Goal: Task Accomplishment & Management: Use online tool/utility

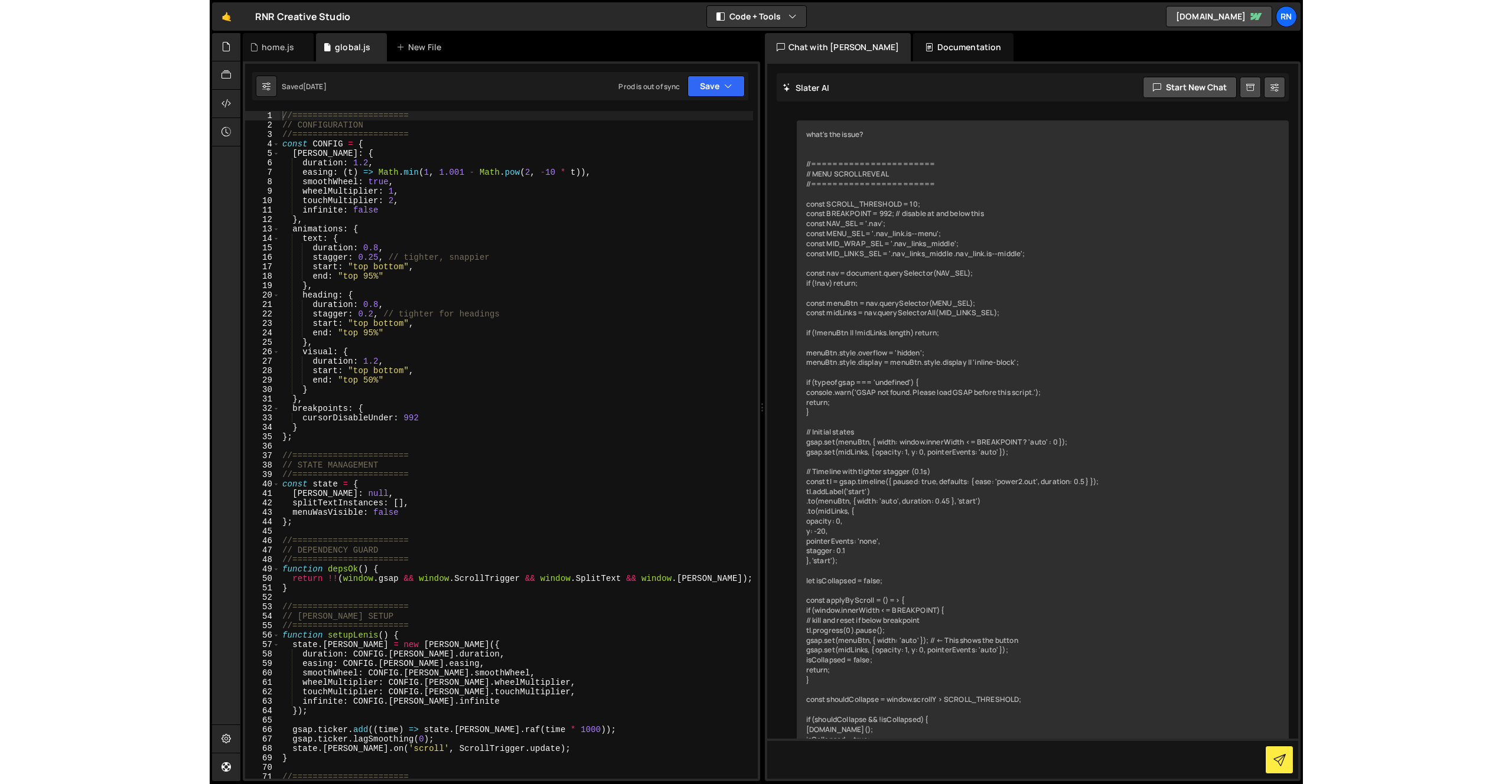
scroll to position [5016, 0]
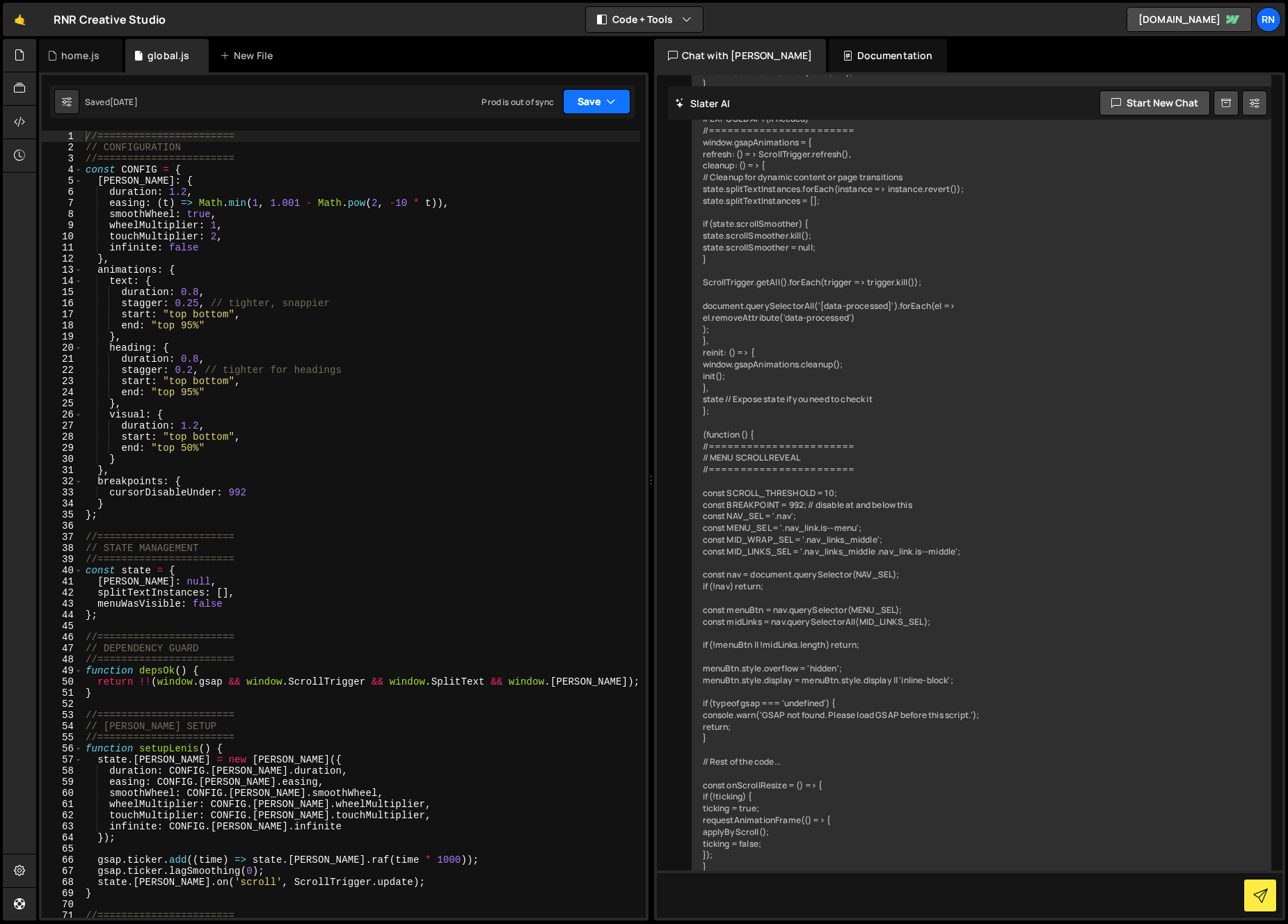
click at [597, 94] on button "Save" at bounding box center [596, 101] width 67 height 25
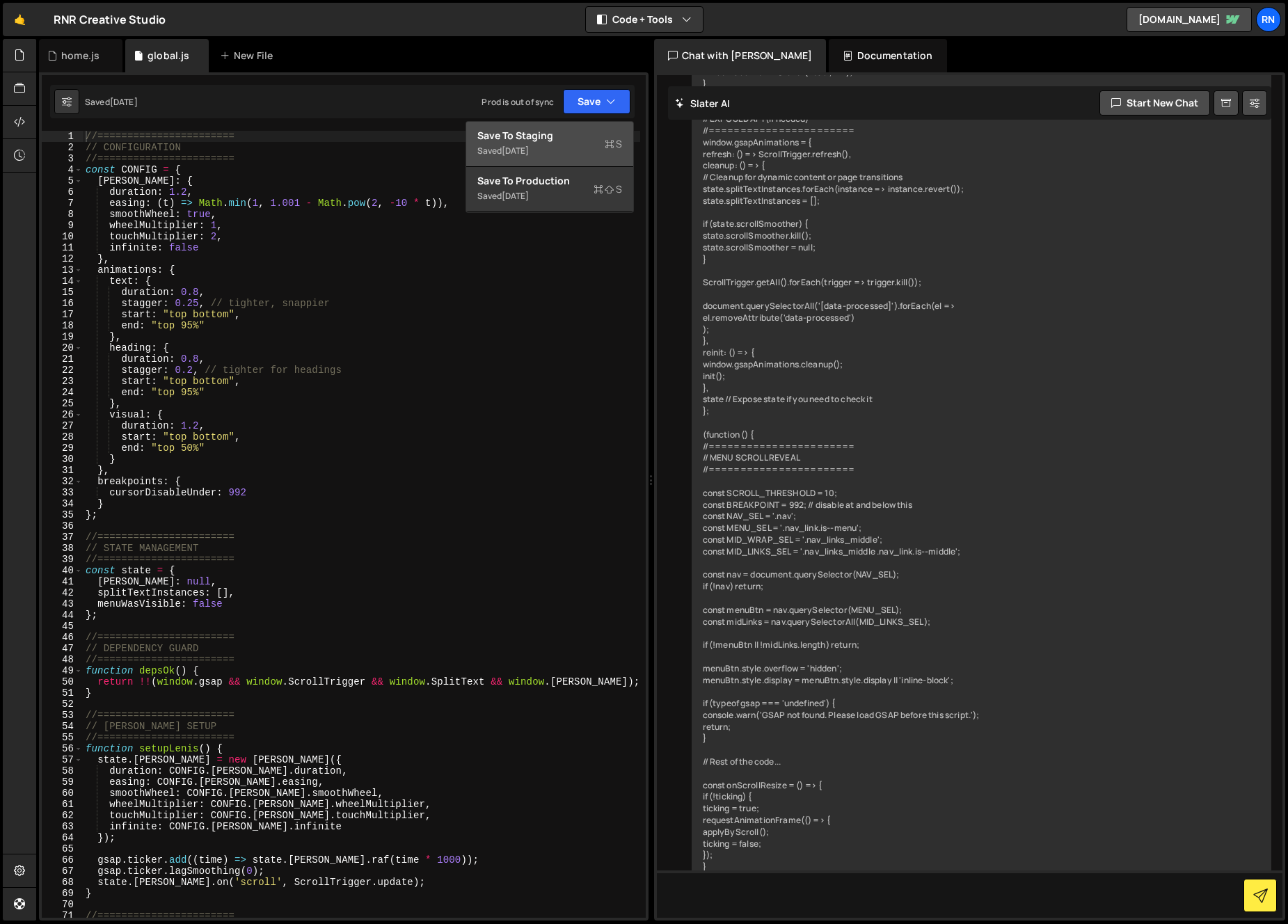
click at [559, 148] on div "Saved [DATE]" at bounding box center [549, 150] width 144 height 16
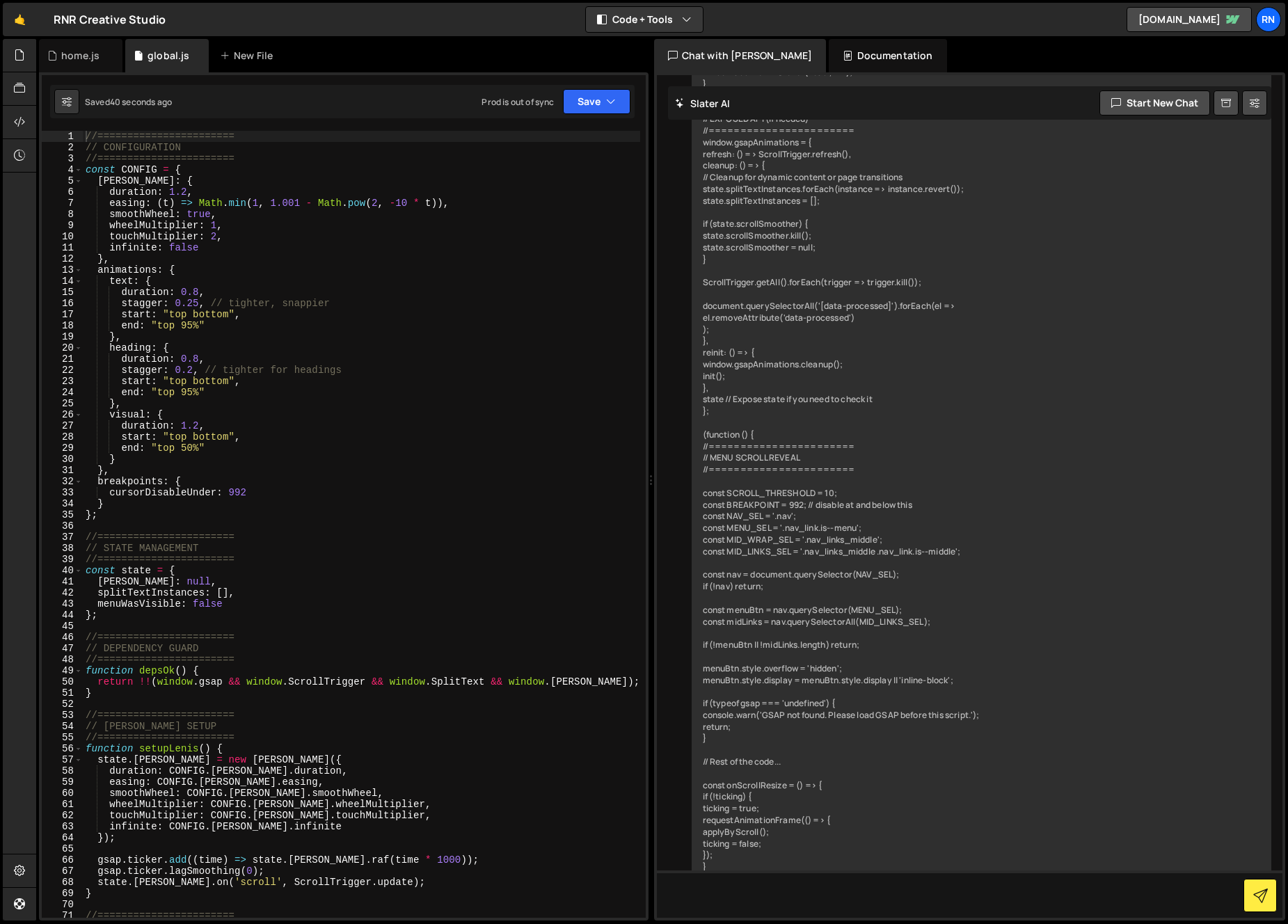
type textarea "infinite: false"
click at [490, 248] on div "//======================= // CONFIGURATION //======================= const CONF…" at bounding box center [361, 535] width 558 height 809
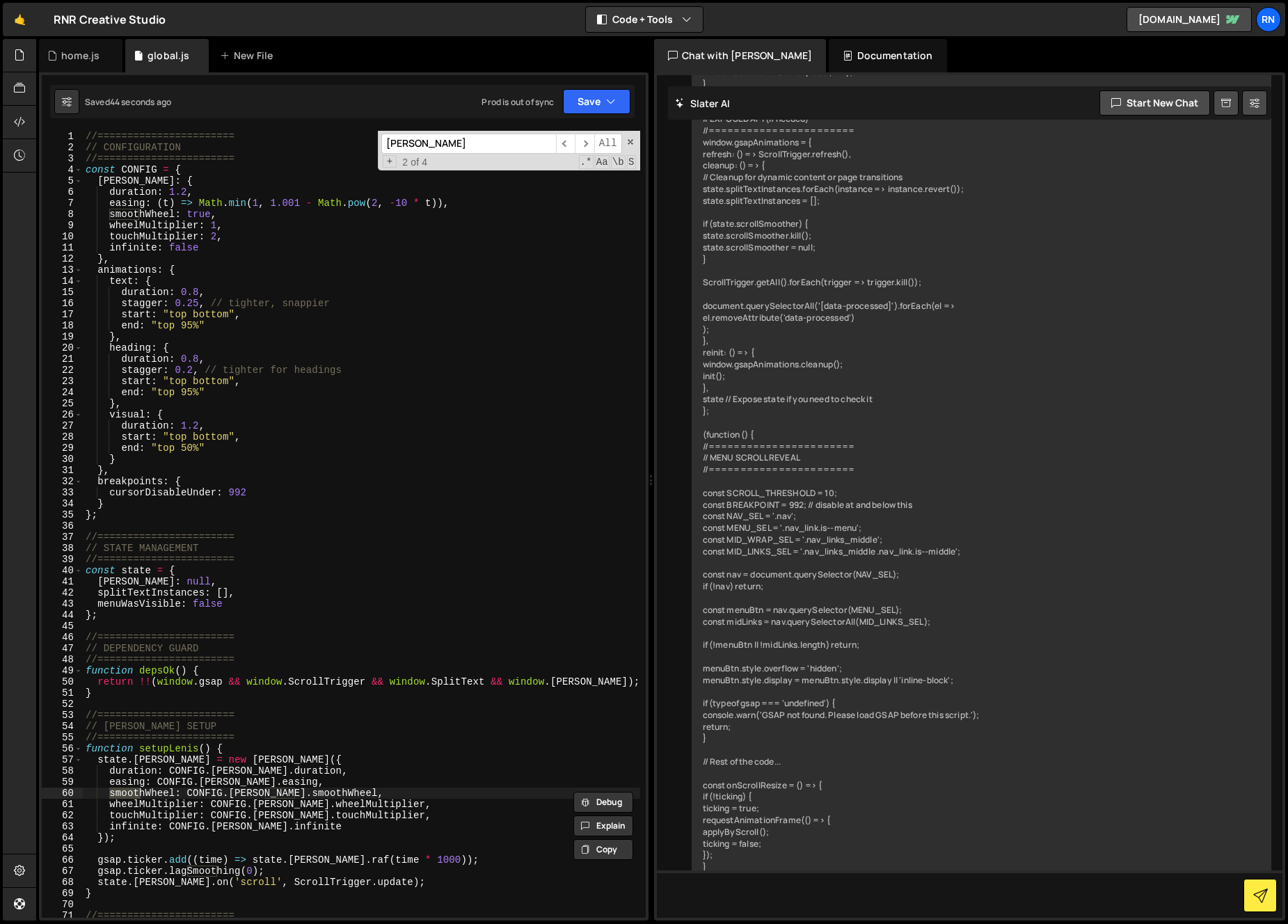
type input "smooth"
click at [584, 105] on button "Save" at bounding box center [596, 101] width 67 height 25
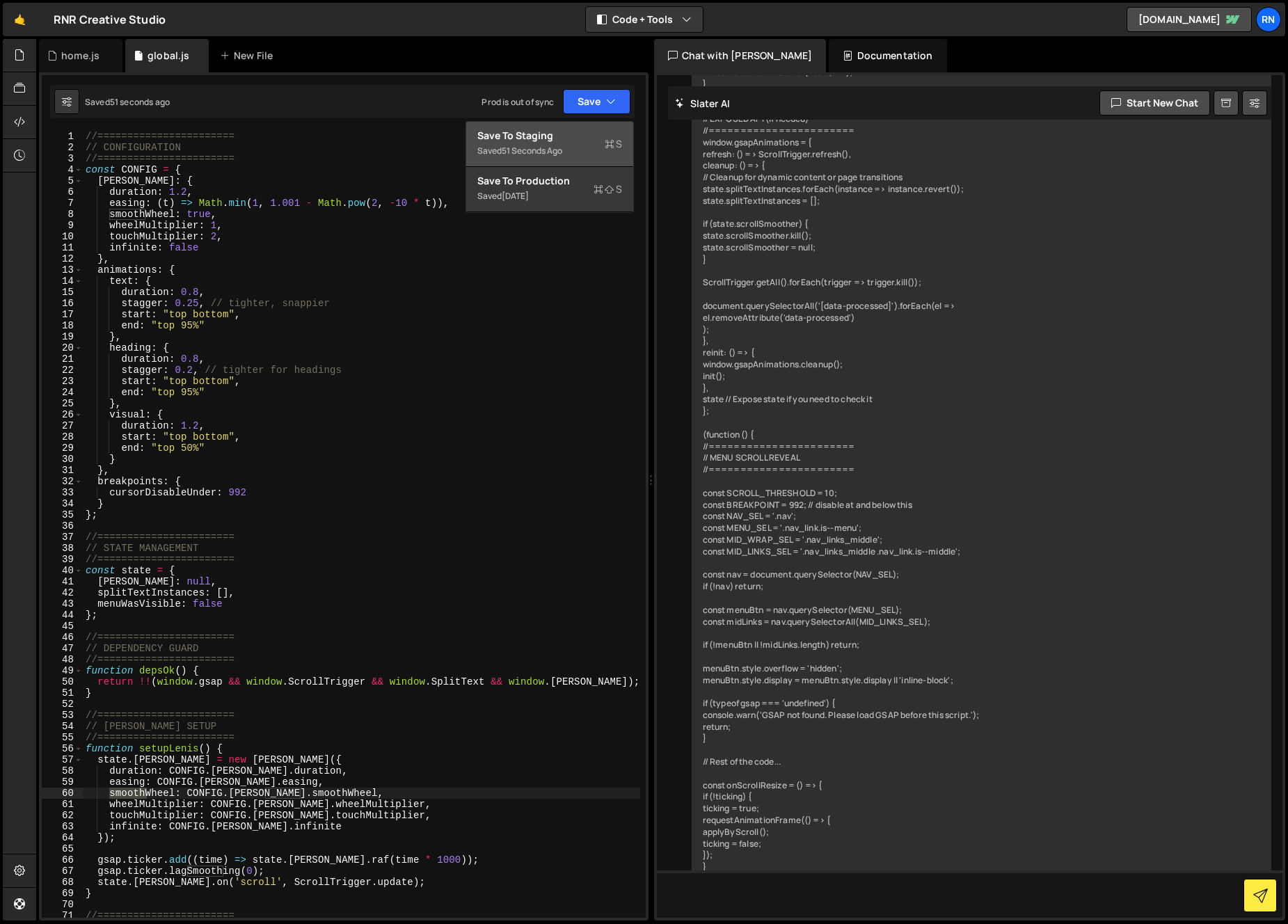
click at [580, 137] on div "Save to Staging S" at bounding box center [549, 136] width 144 height 14
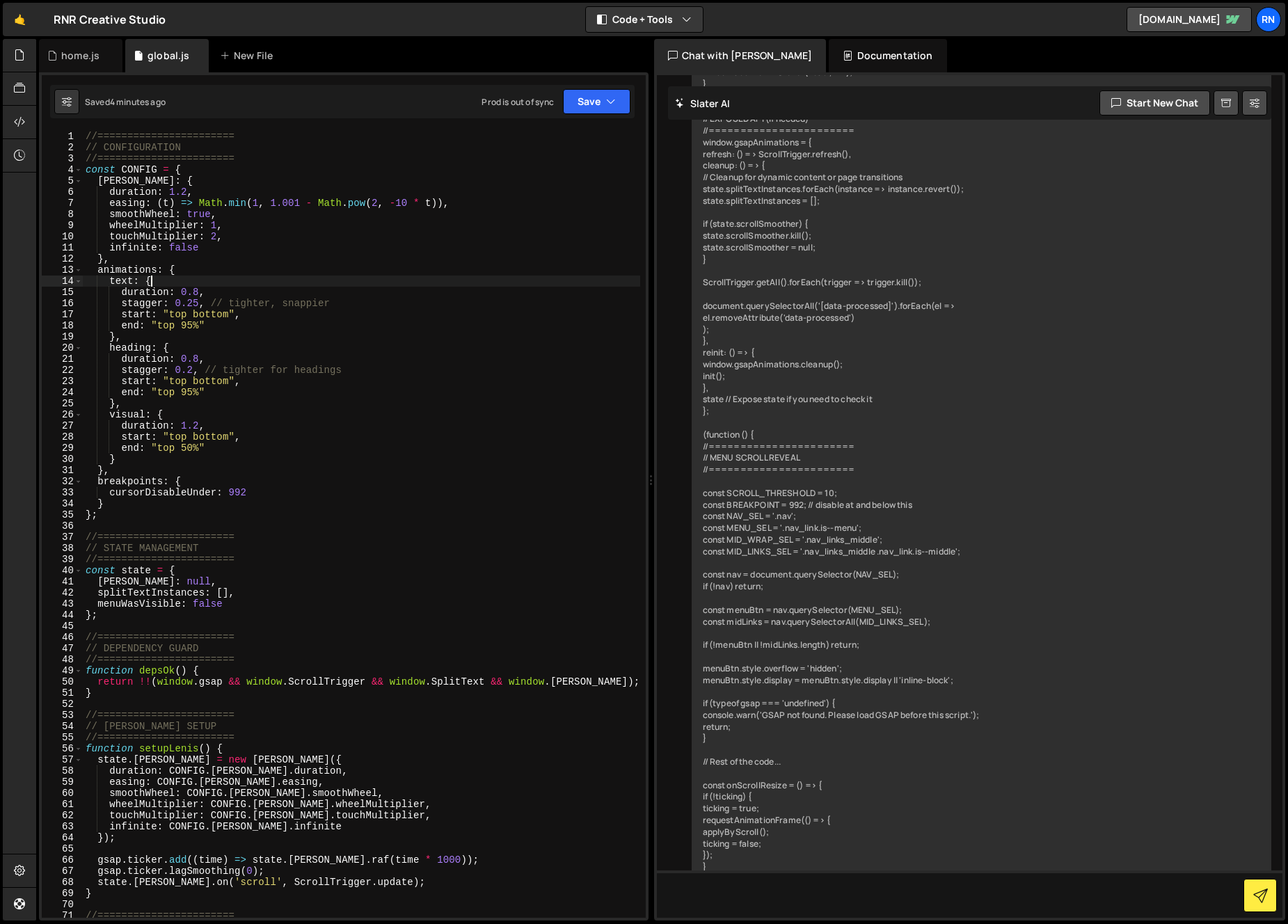
click at [277, 280] on div "//======================= // CONFIGURATION //======================= const CONF…" at bounding box center [361, 535] width 558 height 809
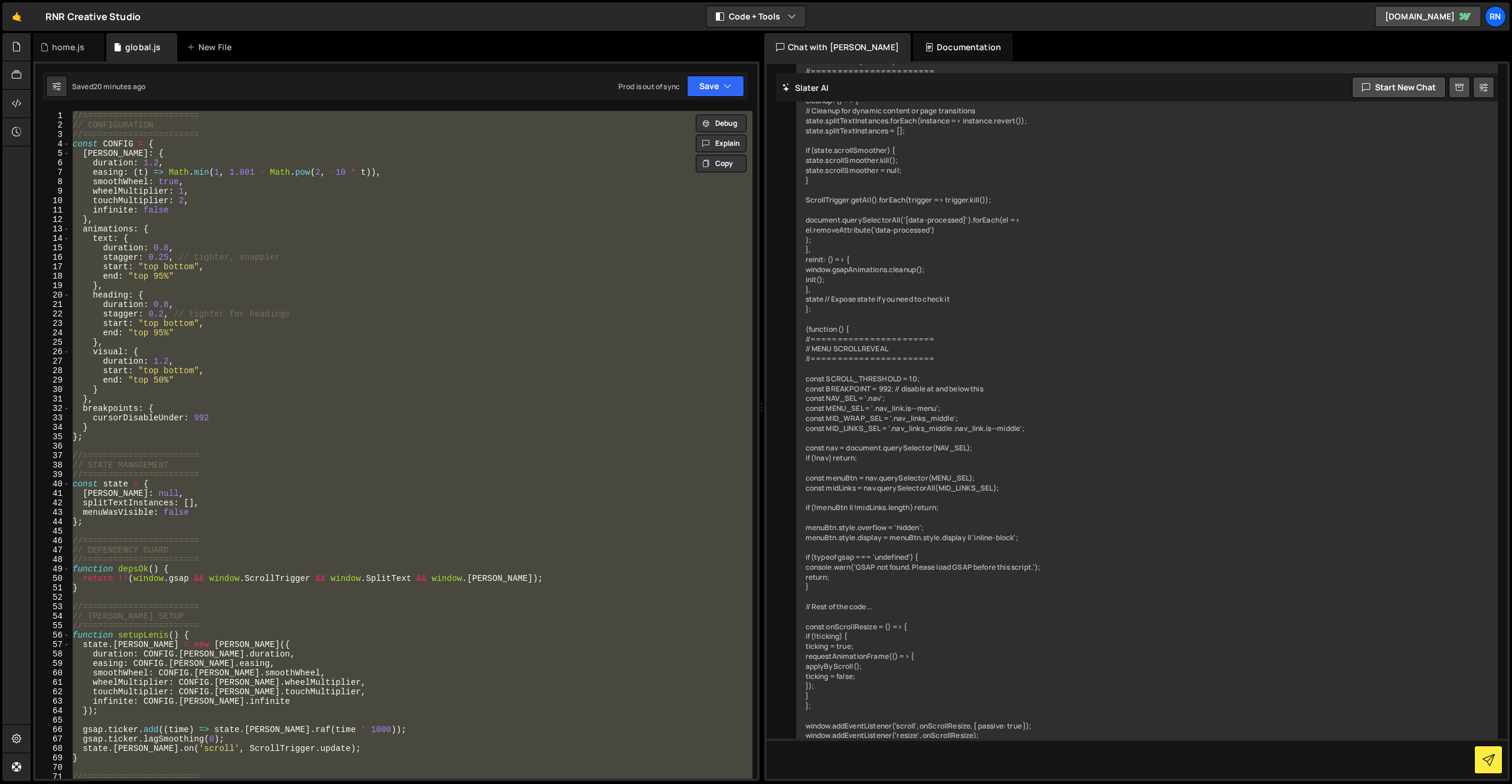
scroll to position [4976, 0]
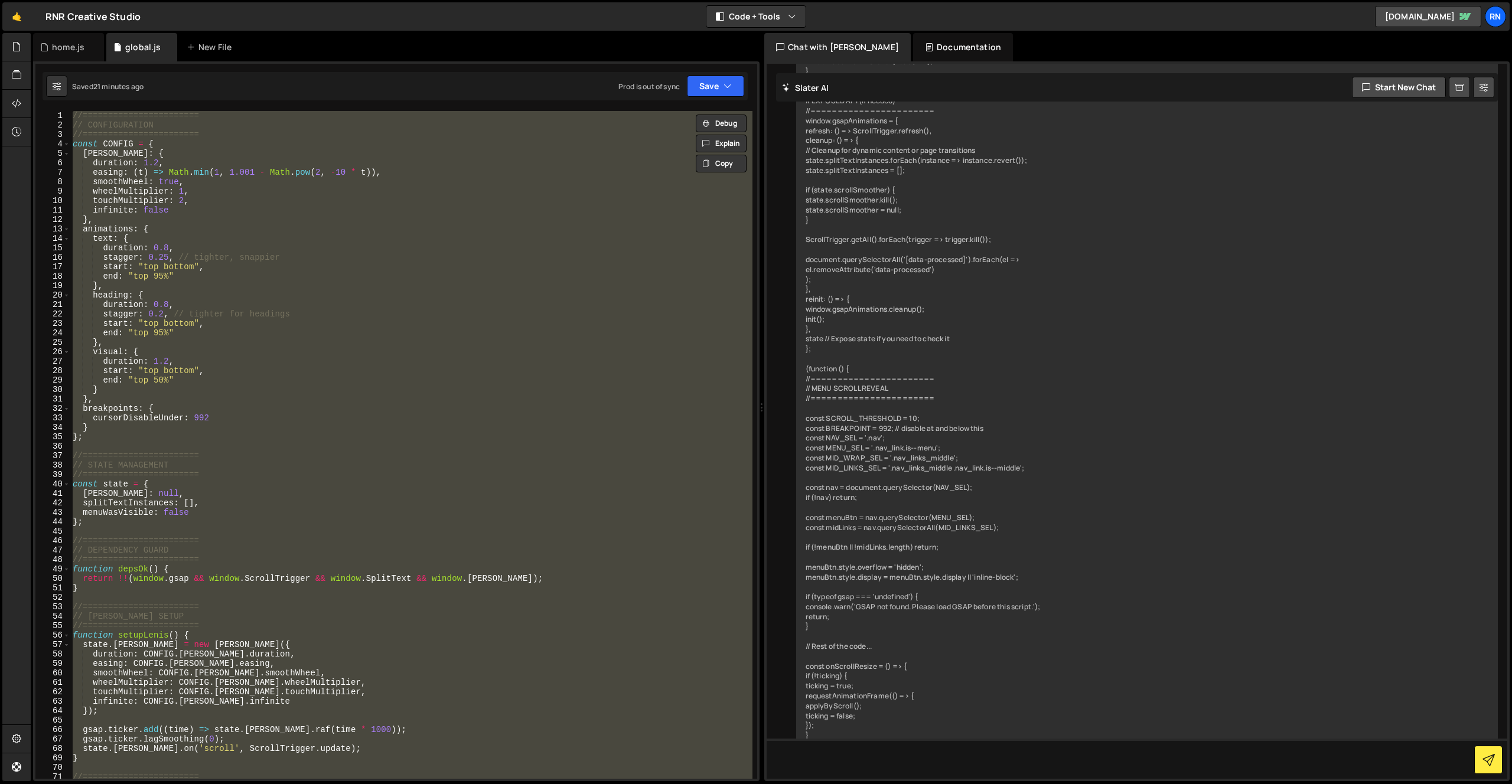
click at [178, 150] on div "//======================= // CONFIGURATION //======================= const CONF…" at bounding box center [412, 444] width 682 height 667
type textarea "[PERSON_NAME]: {"
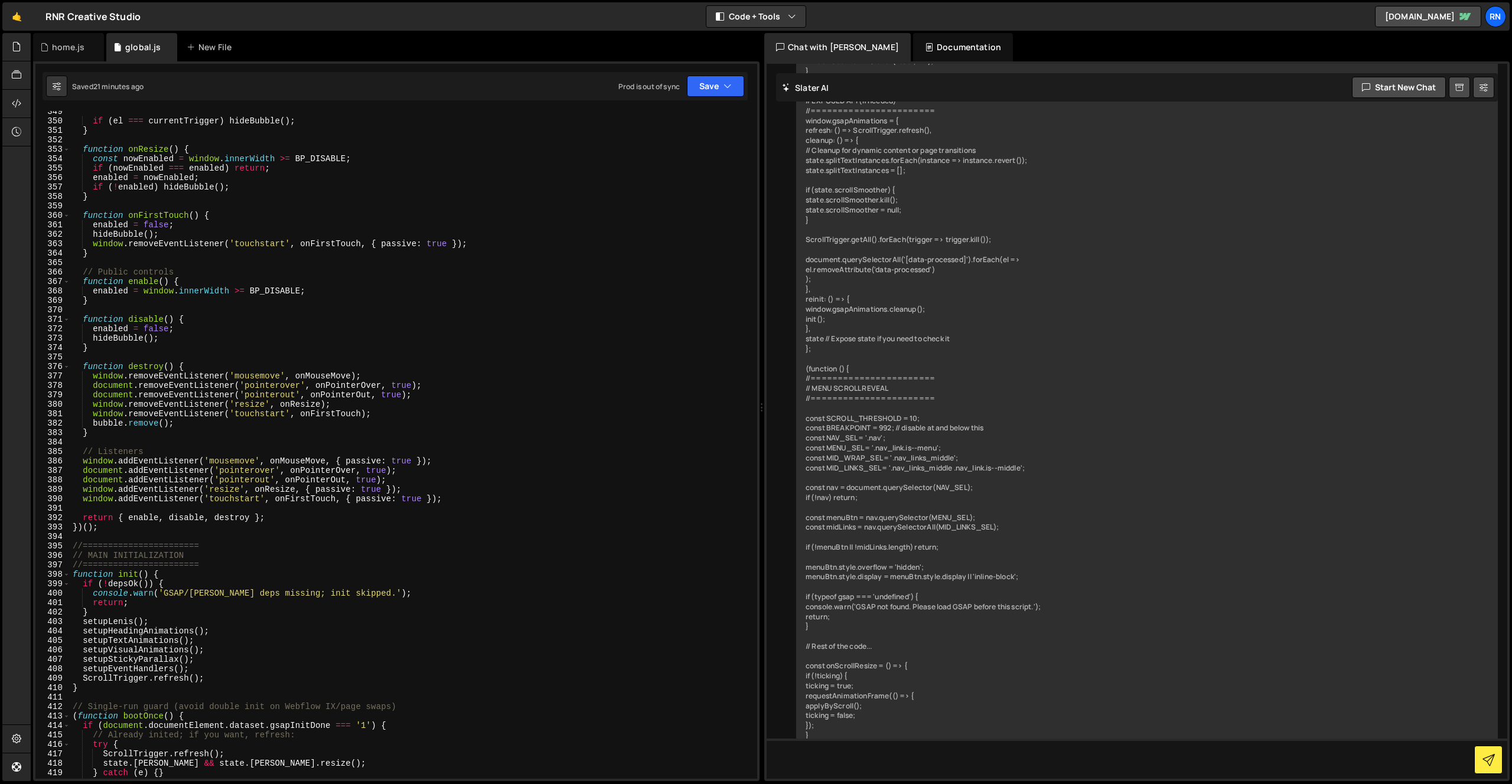
scroll to position [2994, 0]
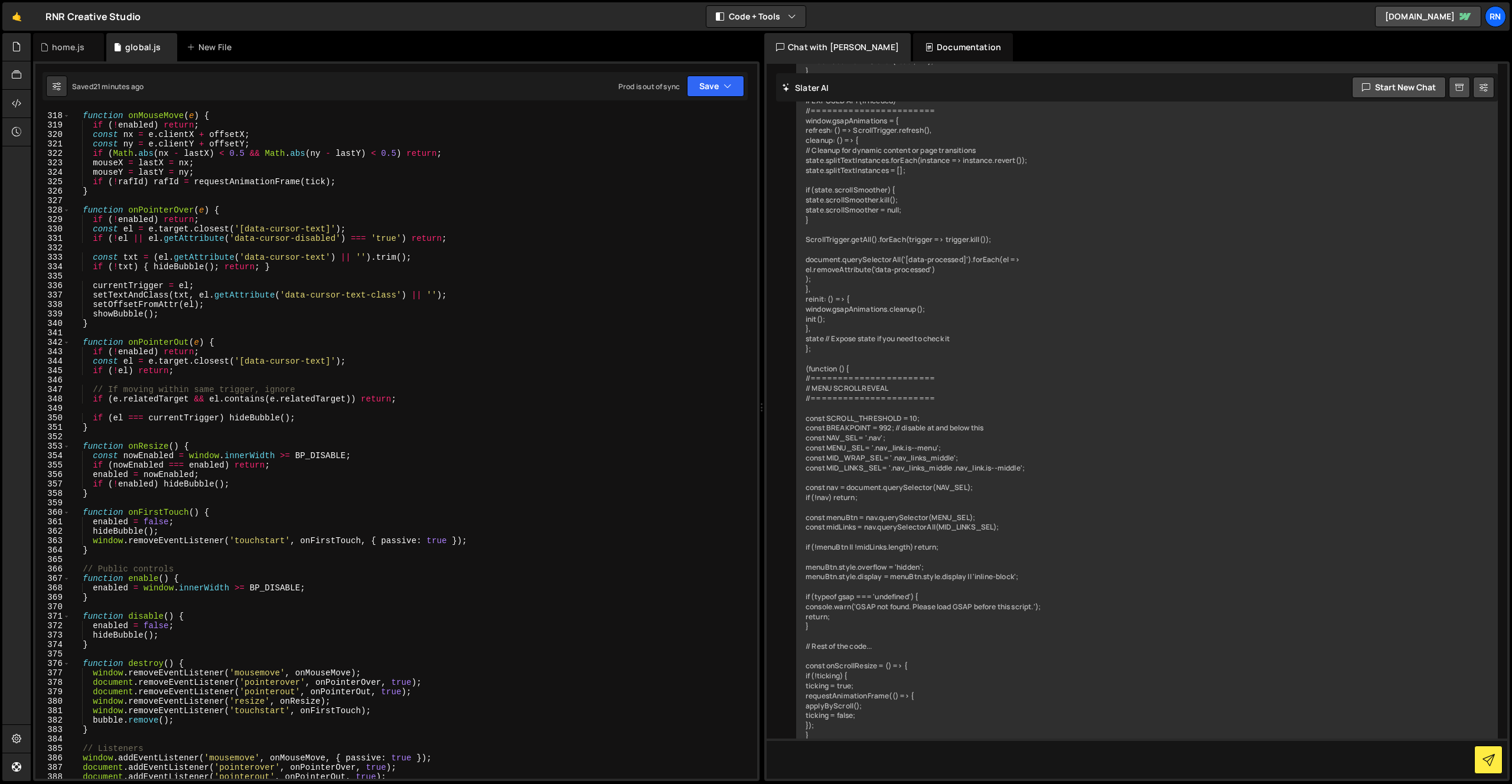
click at [224, 329] on div "function onMouseMove ( e ) { if ( ! enabled ) return ; const nx = e . clientX +…" at bounding box center [412, 454] width 682 height 686
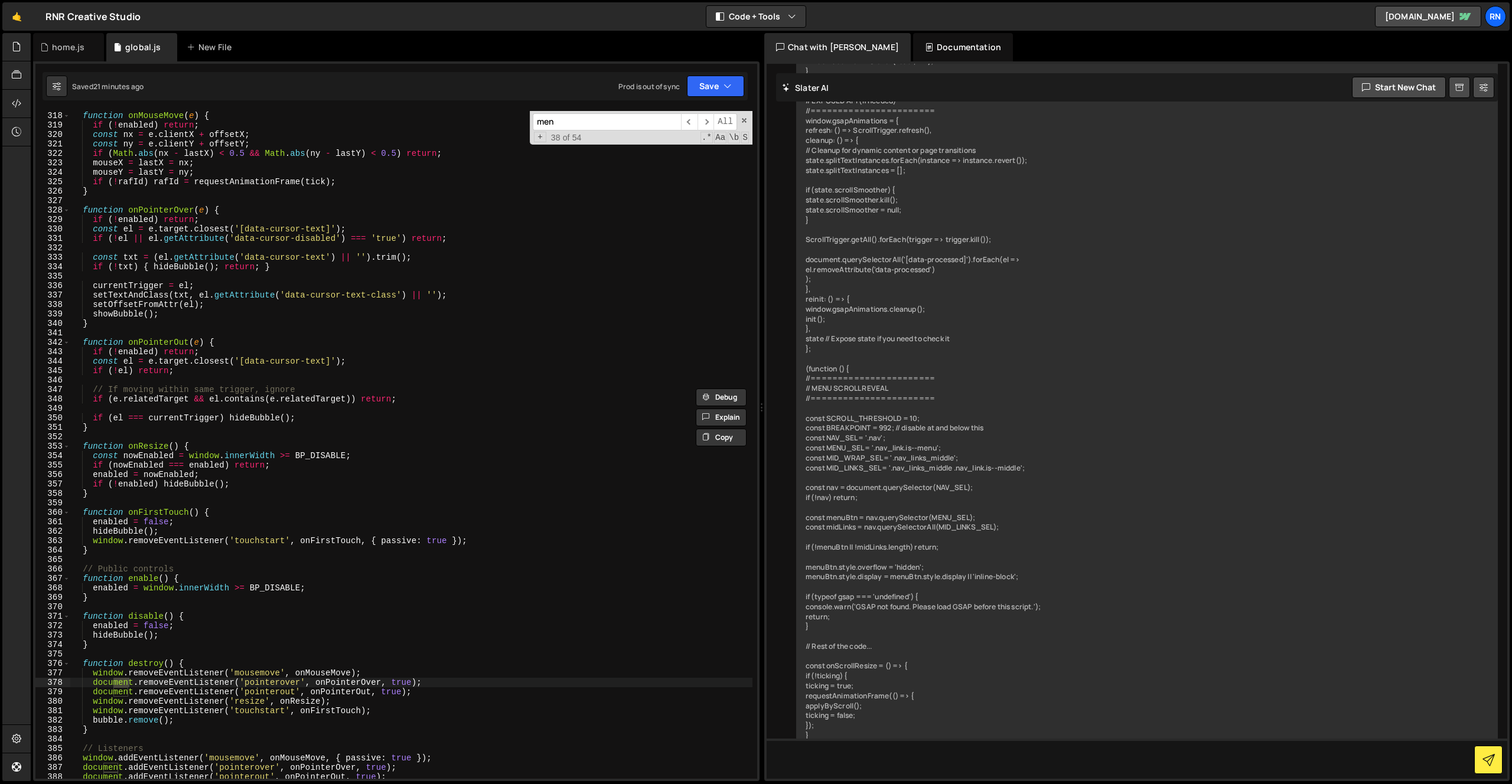
type input "menu"
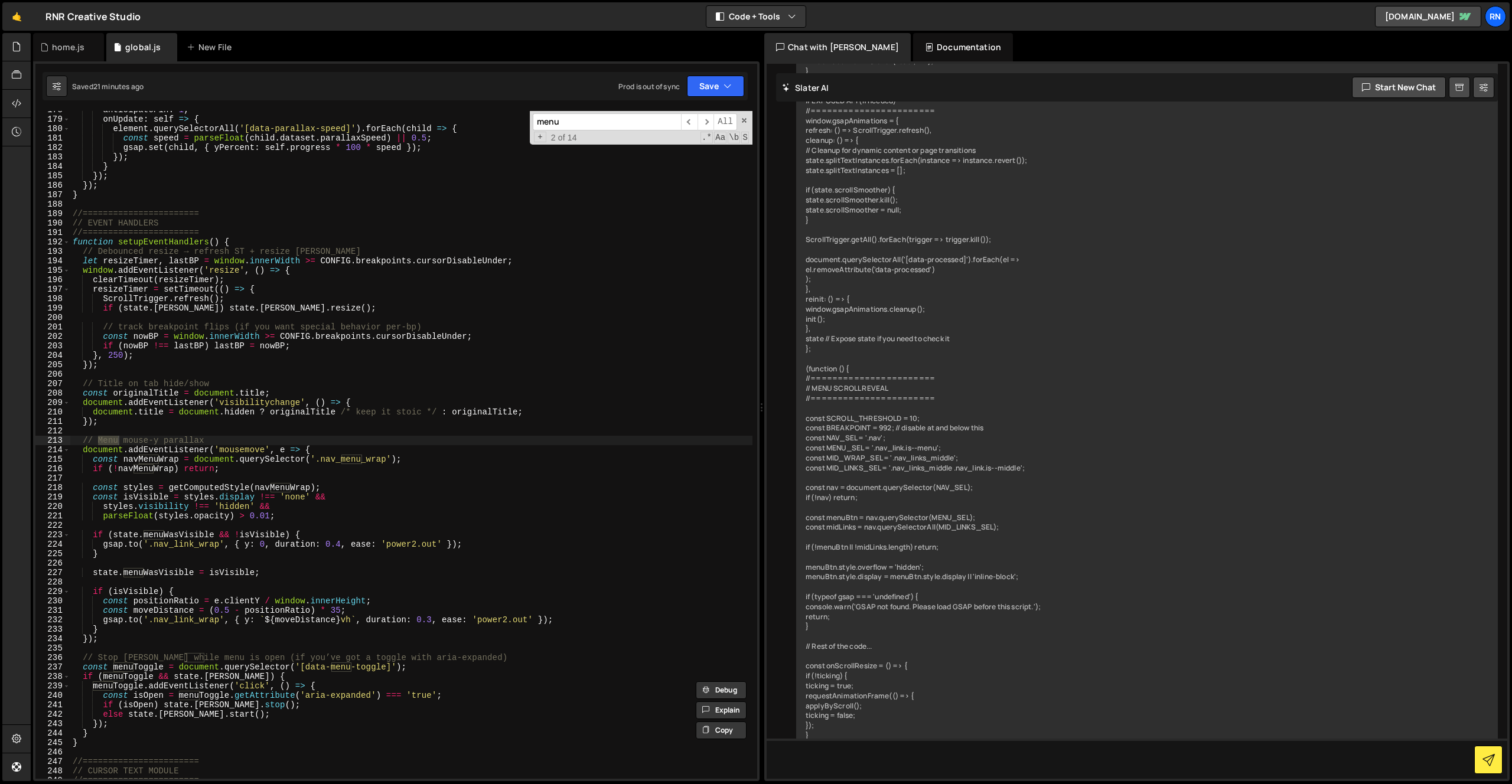
scroll to position [1678, 0]
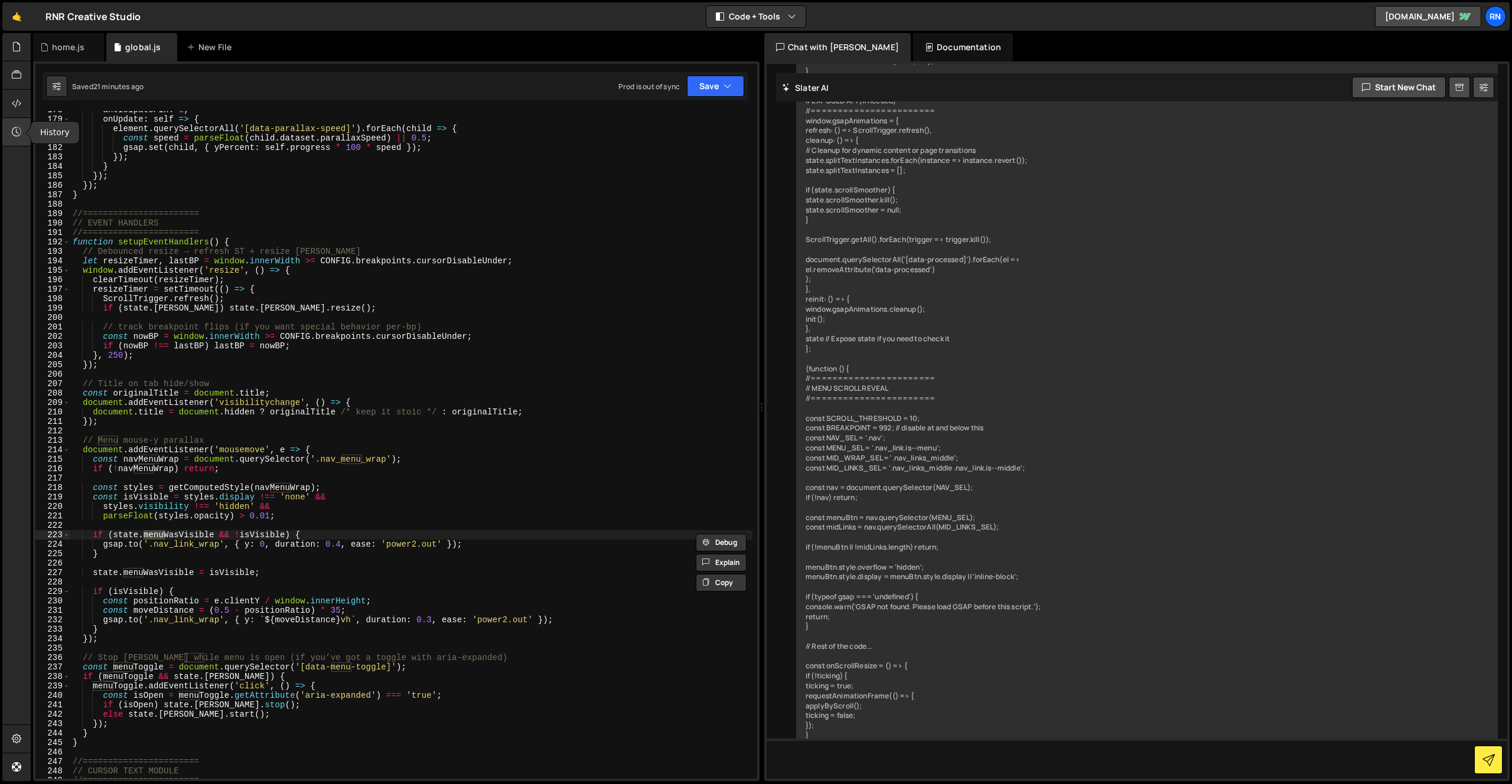
click at [15, 128] on icon at bounding box center [16, 132] width 10 height 13
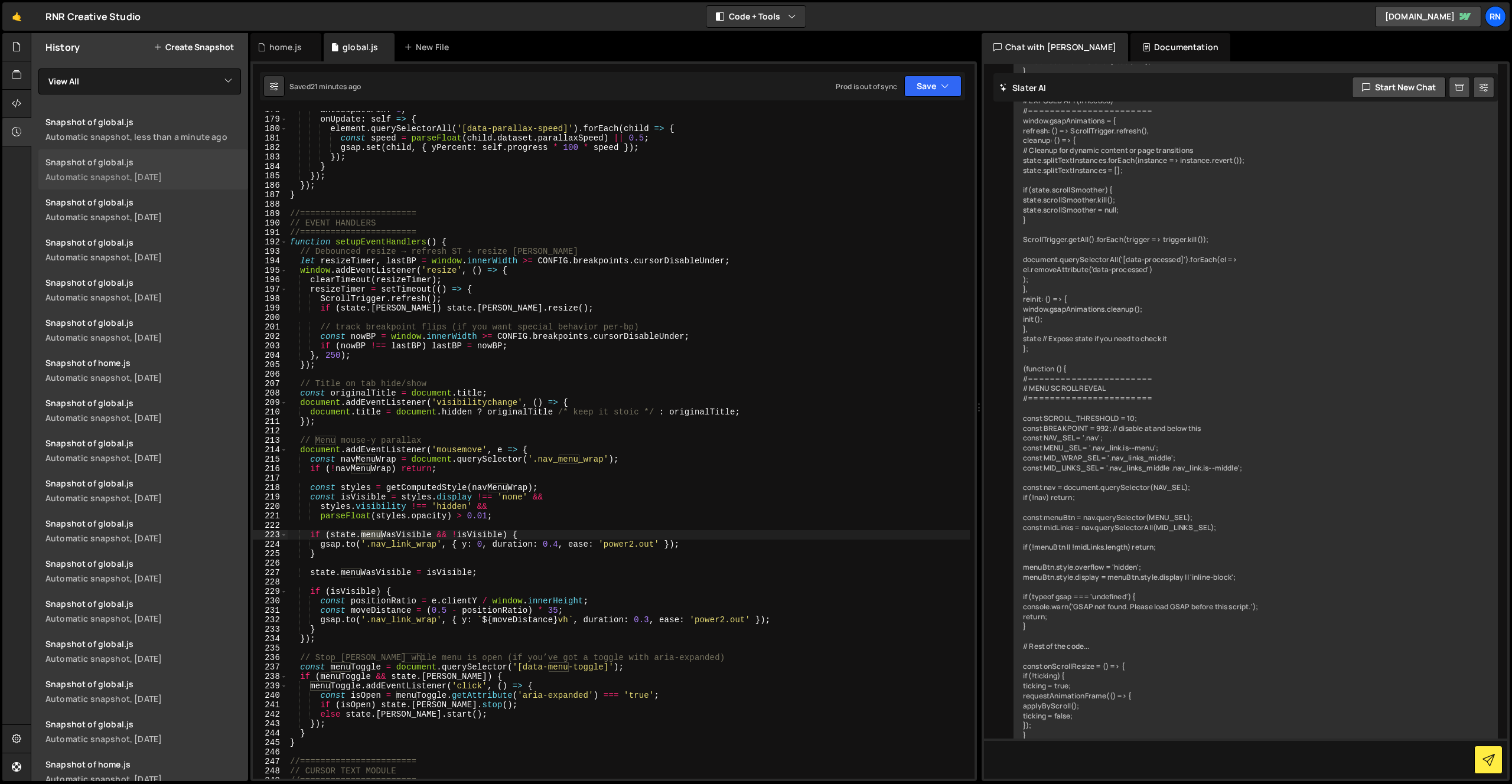
click at [169, 176] on div "Automatic snapshot, [DATE]" at bounding box center [143, 176] width 195 height 11
click at [383, 268] on div "anticipatePin : 1 , onUpdate : self => { element . querySelectorAll ( '[data-pa…" at bounding box center [629, 448] width 682 height 686
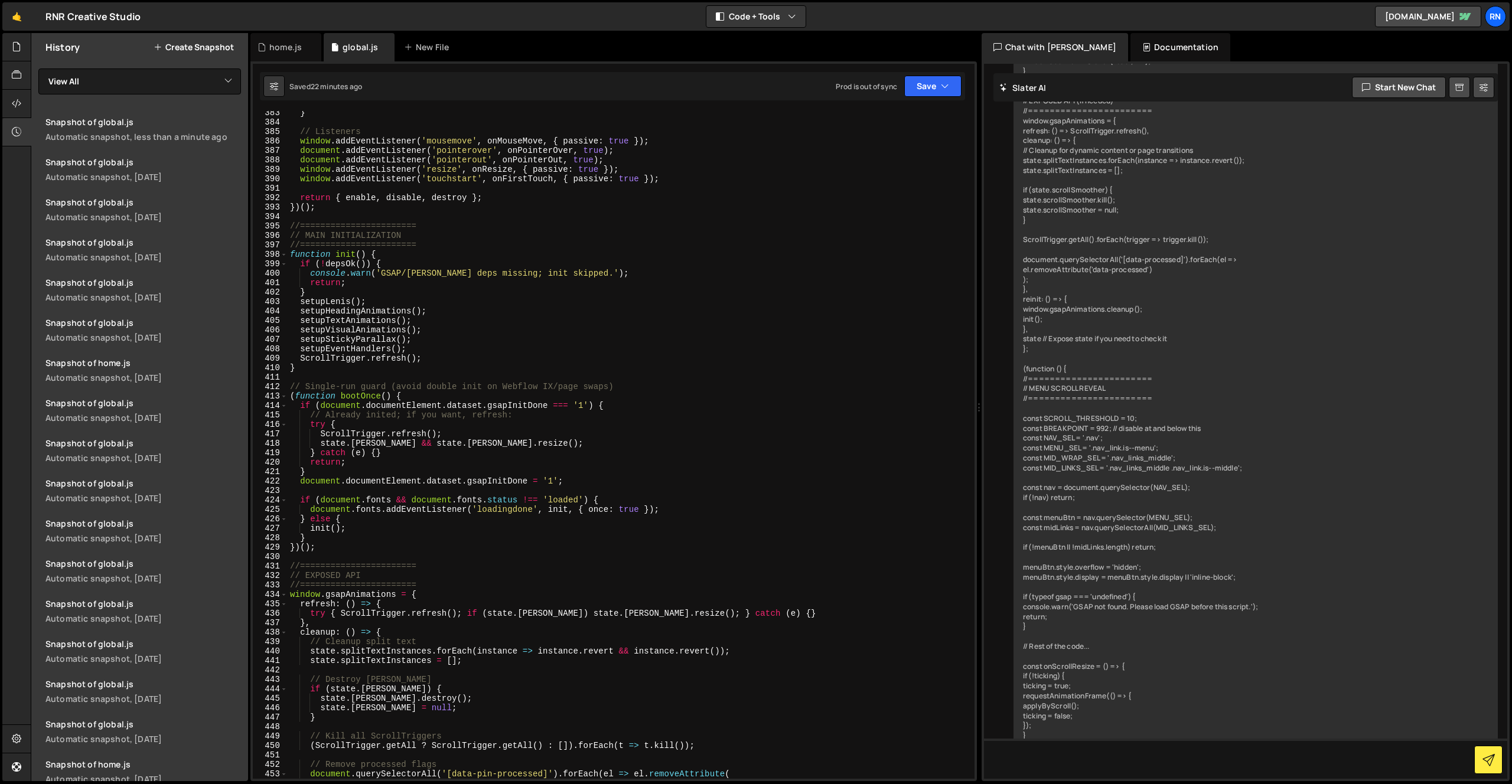
scroll to position [4092, 0]
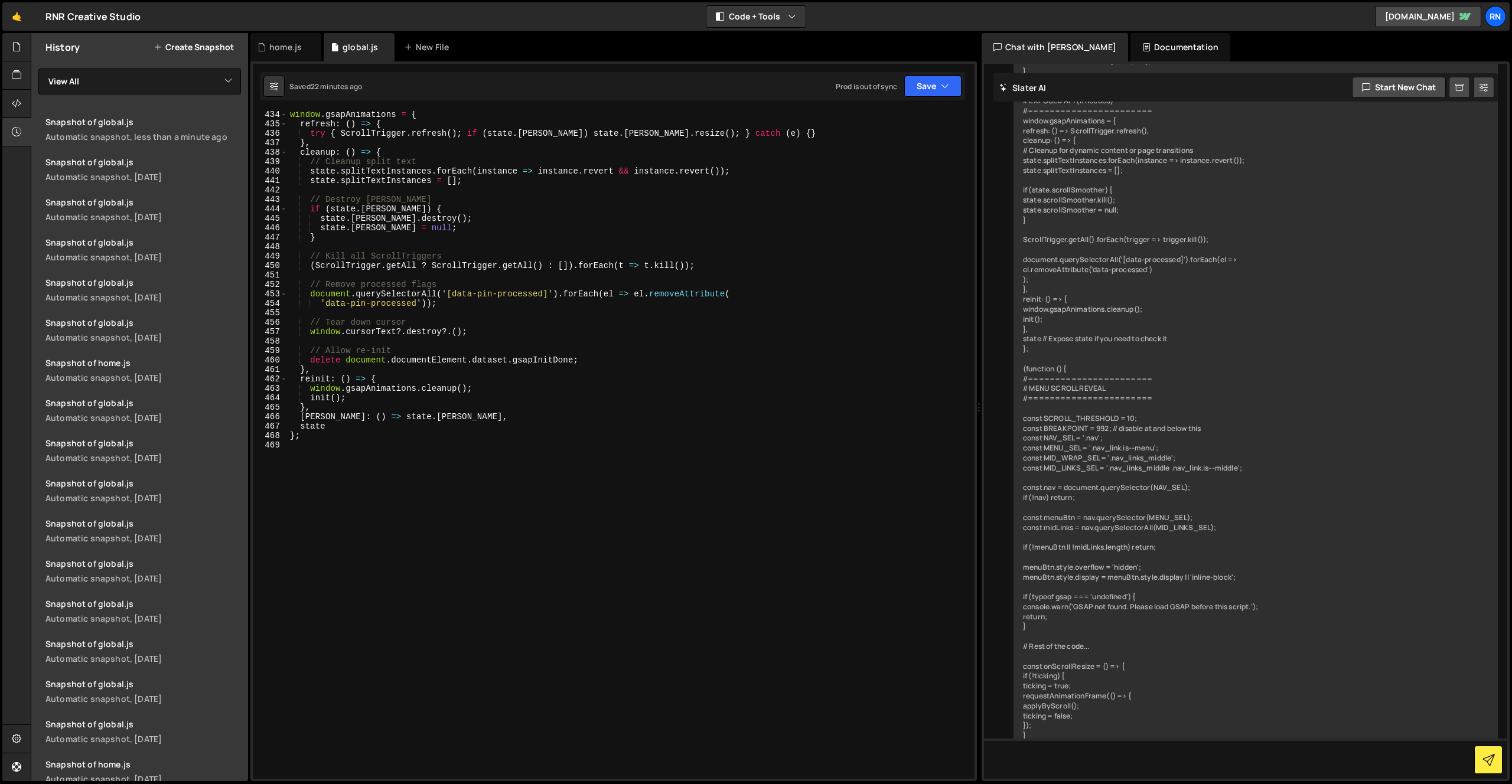
type textarea "};"
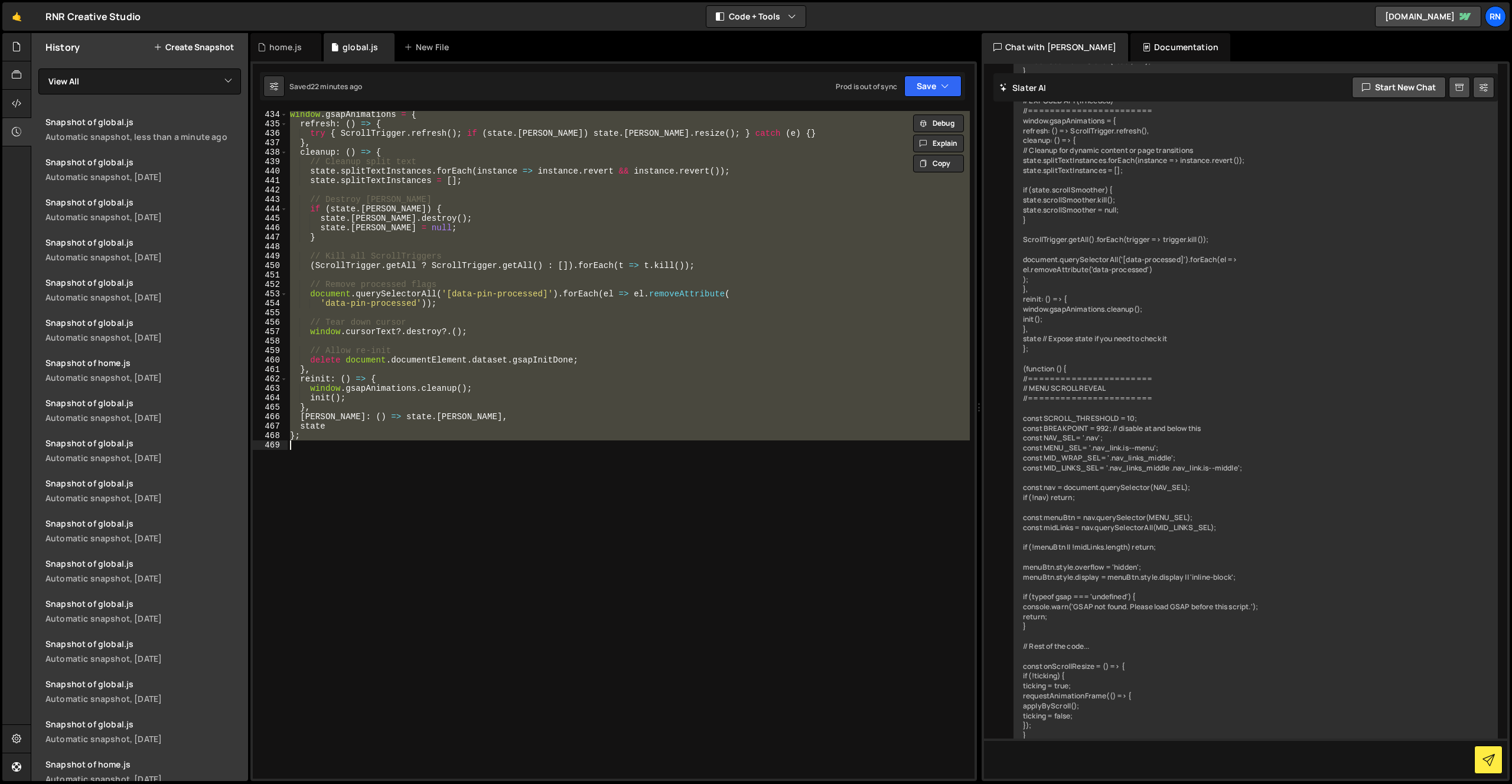
paste textarea
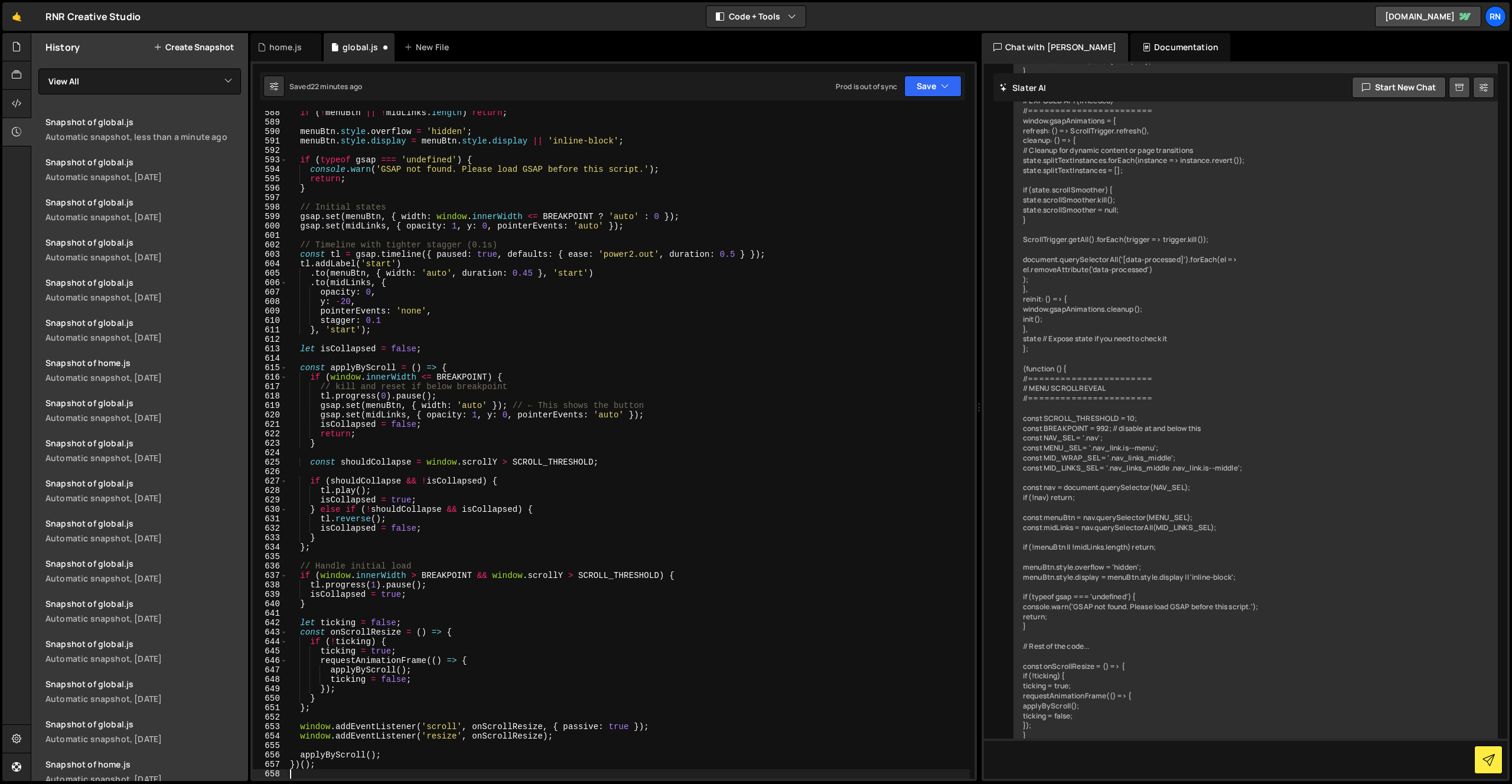
scroll to position [5547, 0]
click at [941, 90] on icon "button" at bounding box center [944, 86] width 8 height 12
click at [897, 114] on div "Save to Staging S" at bounding box center [892, 115] width 123 height 12
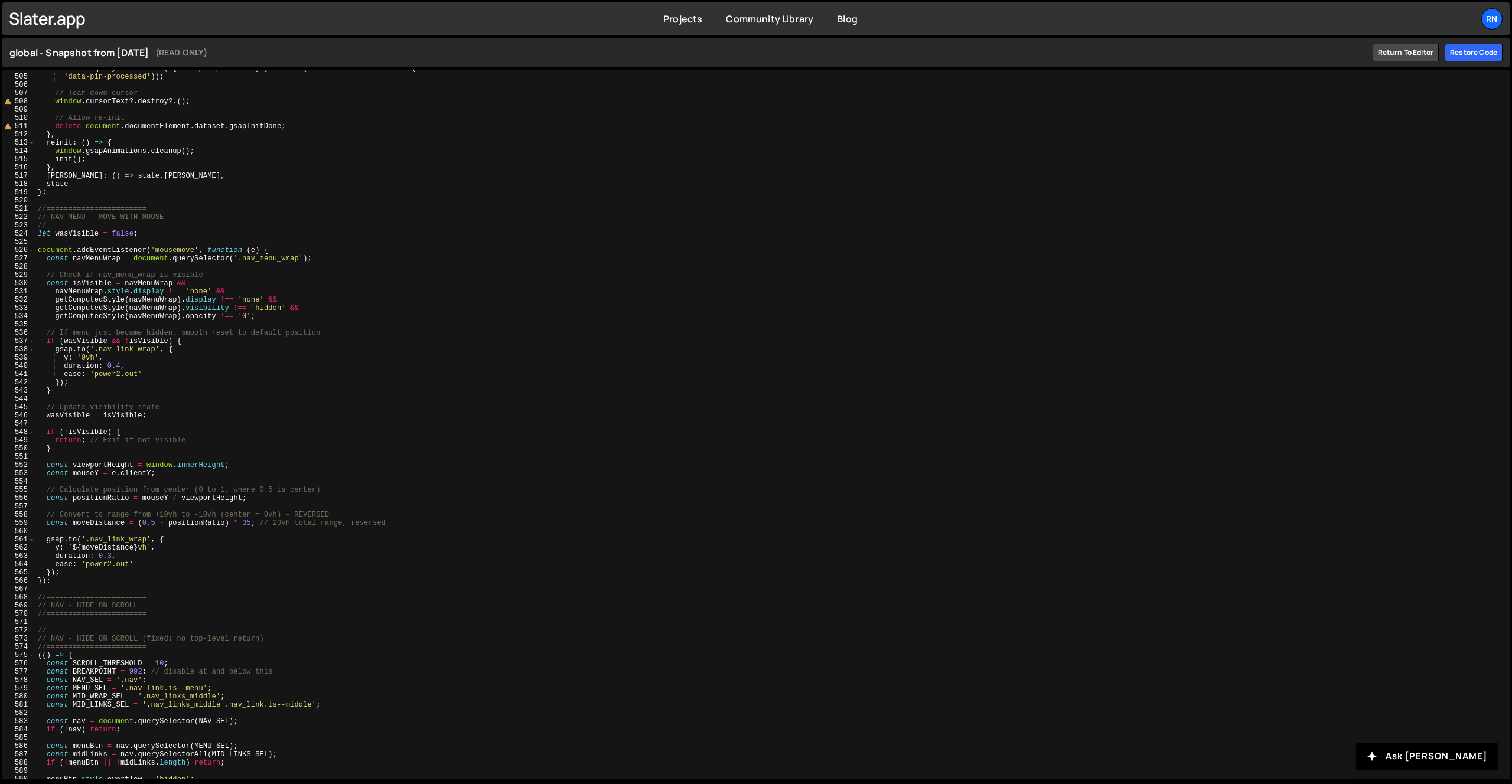
scroll to position [4149, 0]
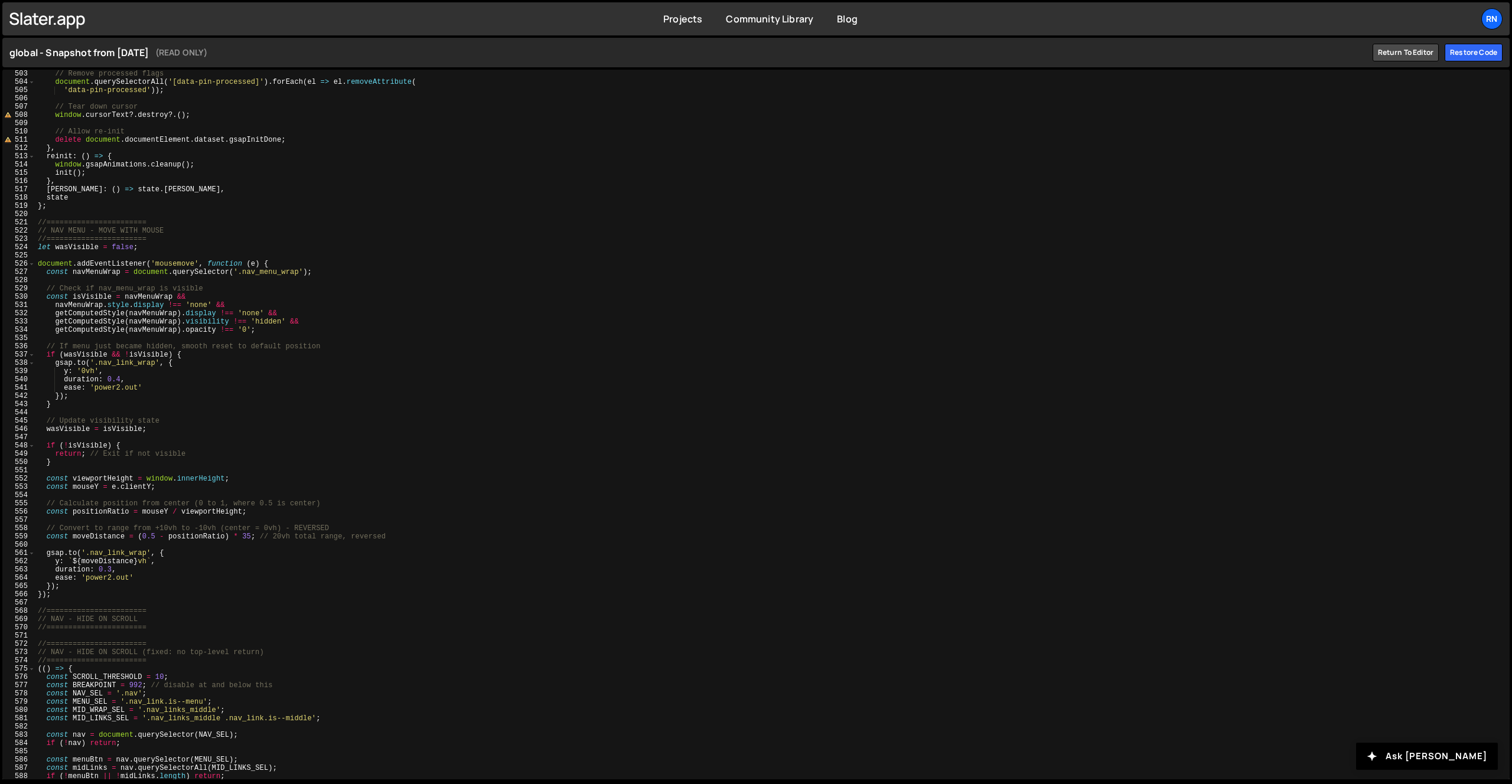
click at [200, 270] on div "// Remove processed flags document . querySelectorAll ( '[data-pin-processed]' …" at bounding box center [770, 425] width 1469 height 726
type textarea "})();"
